Goal: Find specific page/section: Find specific page/section

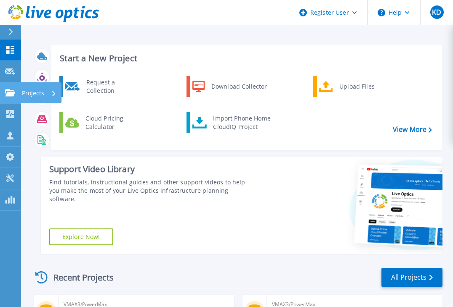
click at [11, 90] on icon at bounding box center [10, 92] width 10 height 7
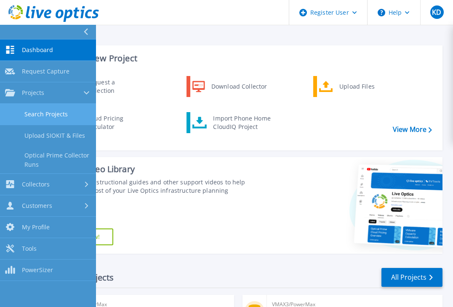
click at [43, 111] on link "Search Projects" at bounding box center [48, 114] width 96 height 21
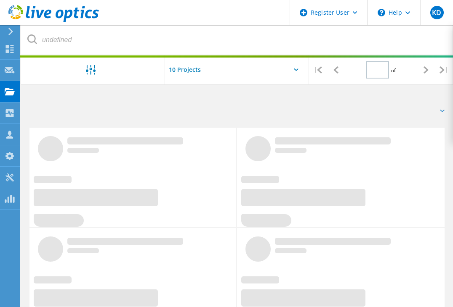
type input "1"
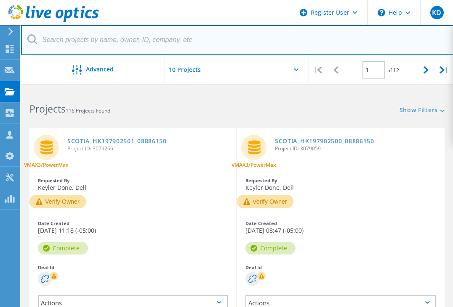
click at [121, 40] on input "text" at bounding box center [237, 39] width 432 height 29
paste input "HK197603005"
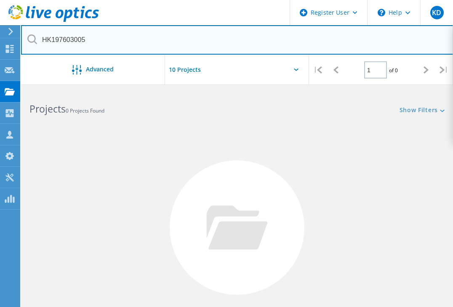
click at [54, 39] on input "HK197603005" at bounding box center [237, 39] width 432 height 29
drag, startPoint x: 54, startPoint y: 39, endPoint x: 47, endPoint y: 39, distance: 6.7
click at [47, 39] on input "197603005" at bounding box center [237, 39] width 432 height 29
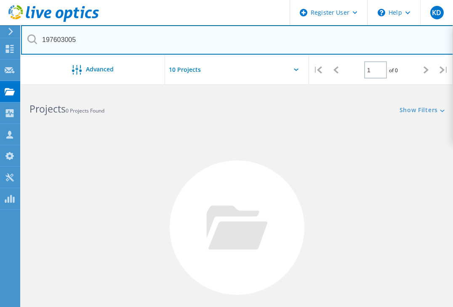
paste input "HK"
type input "HK197603005"
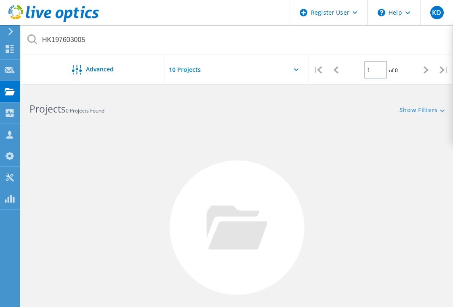
click at [180, 67] on input "text" at bounding box center [207, 69] width 84 height 29
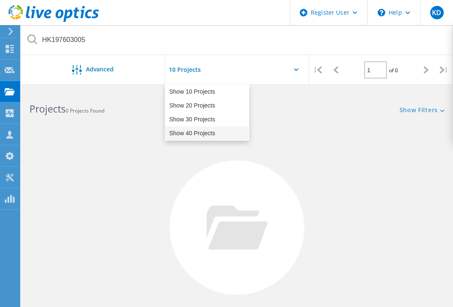
click at [195, 132] on div "Show 40 Projects" at bounding box center [206, 134] width 83 height 14
type input "Show 40 Projects"
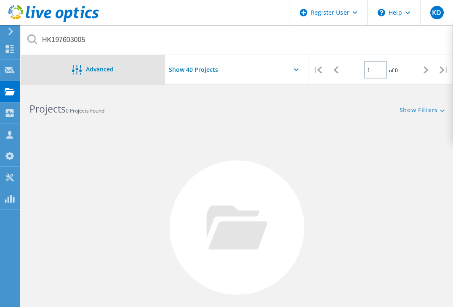
click at [132, 70] on div "Advanced" at bounding box center [93, 70] width 144 height 11
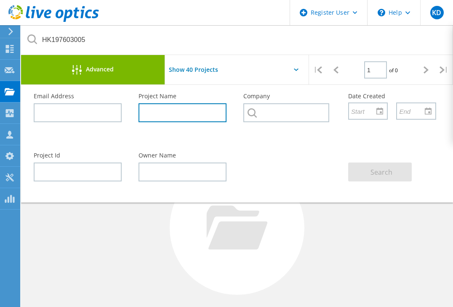
click at [180, 111] on input "text" at bounding box center [182, 112] width 88 height 19
paste input "HK197603005"
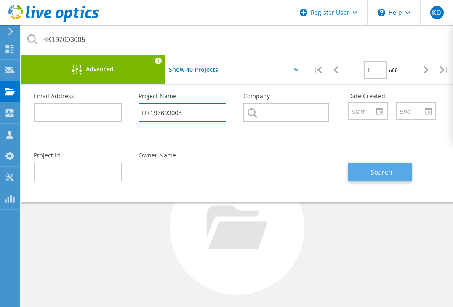
type input "HK197603005"
click at [367, 175] on button "Search" at bounding box center [380, 172] width 64 height 19
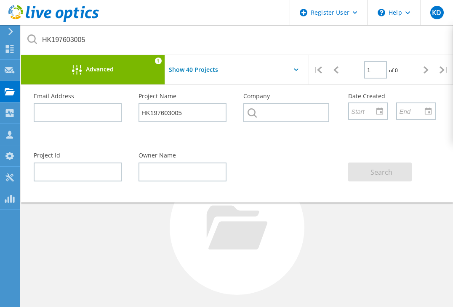
click at [158, 61] on icon "1" at bounding box center [157, 61] width 7 height 0
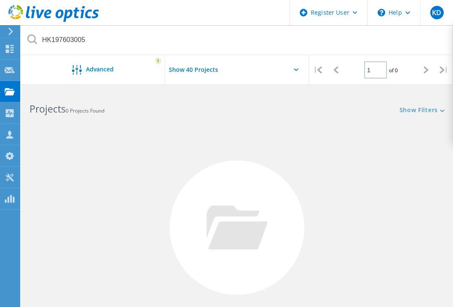
click at [177, 139] on div "No Projects Found Try refining your search." at bounding box center [236, 235] width 415 height 217
